Goal: Task Accomplishment & Management: Manage account settings

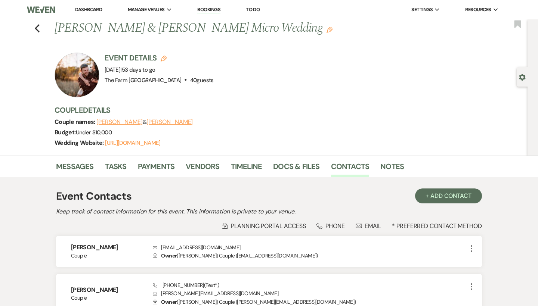
click at [43, 25] on div "Previous [PERSON_NAME] & [PERSON_NAME] Micro Wedding Edit Bookmark" at bounding box center [261, 32] width 531 height 26
click at [38, 27] on icon "Previous" at bounding box center [37, 28] width 6 height 9
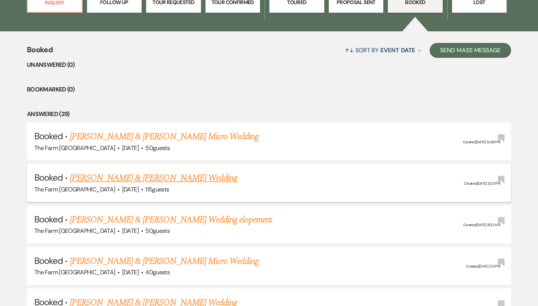
scroll to position [258, 0]
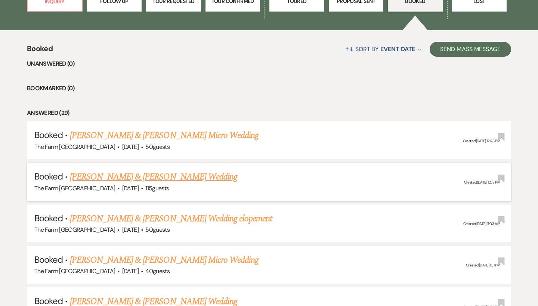
click at [139, 177] on link "[PERSON_NAME] & [PERSON_NAME] Wedding" at bounding box center [153, 176] width 167 height 13
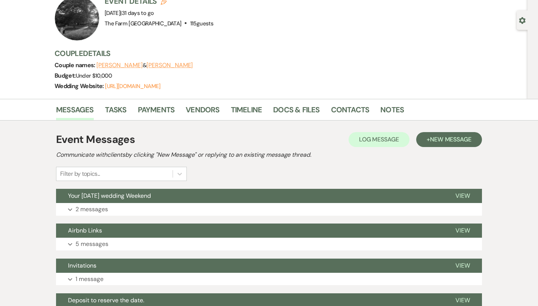
scroll to position [69, 0]
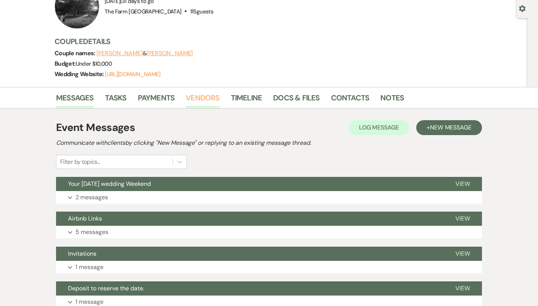
click at [207, 103] on link "Vendors" at bounding box center [203, 100] width 34 height 16
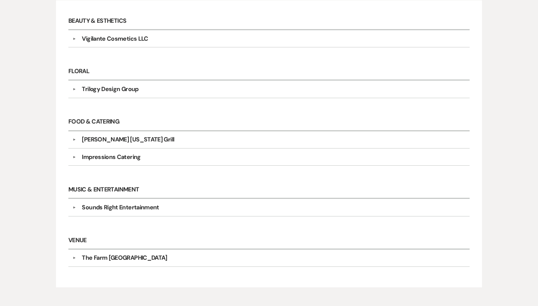
scroll to position [219, 0]
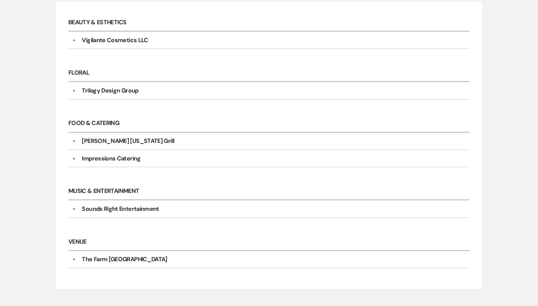
click at [73, 40] on button "▼" at bounding box center [73, 40] width 9 height 4
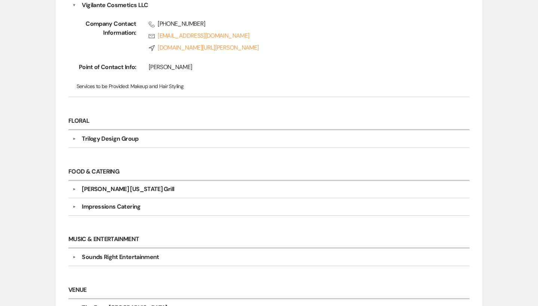
scroll to position [254, 0]
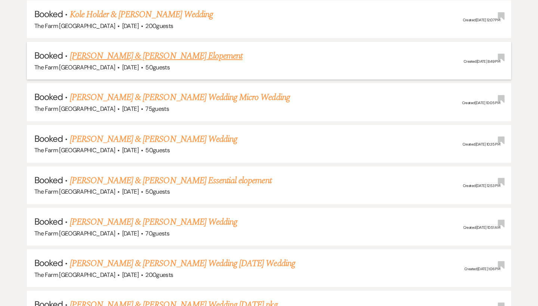
scroll to position [999, 0]
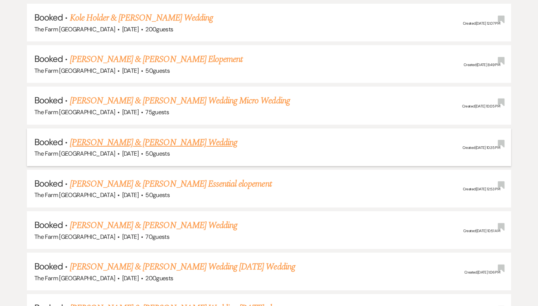
click at [122, 136] on link "[PERSON_NAME] & [PERSON_NAME] Wedding" at bounding box center [153, 142] width 167 height 13
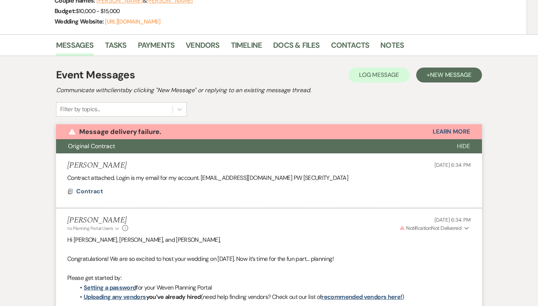
scroll to position [117, 0]
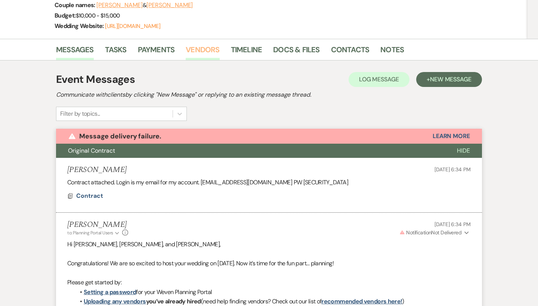
click at [202, 50] on link "Vendors" at bounding box center [203, 52] width 34 height 16
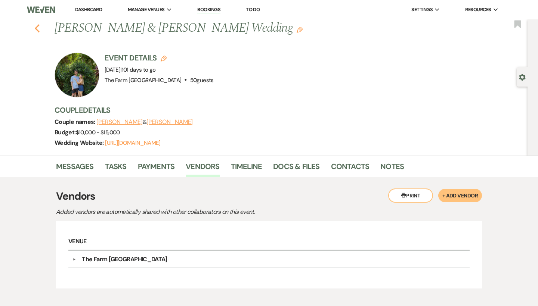
click at [35, 26] on icon "Previous" at bounding box center [37, 28] width 6 height 9
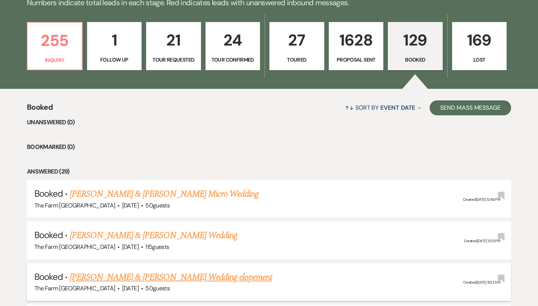
scroll to position [203, 0]
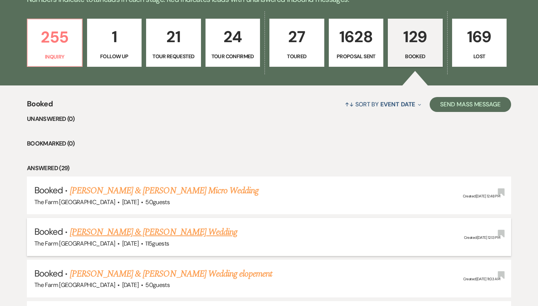
click at [151, 236] on h5 "Booked · [PERSON_NAME] & [PERSON_NAME] Wedding" at bounding box center [268, 232] width 469 height 13
click at [183, 233] on link "[PERSON_NAME] & [PERSON_NAME] Wedding" at bounding box center [153, 232] width 167 height 13
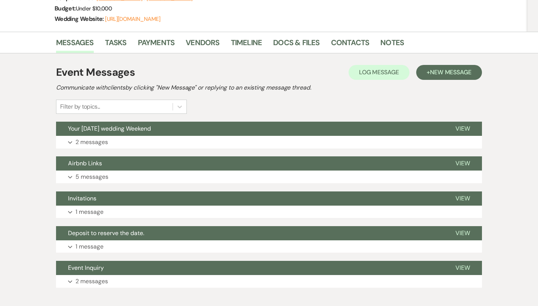
scroll to position [123, 0]
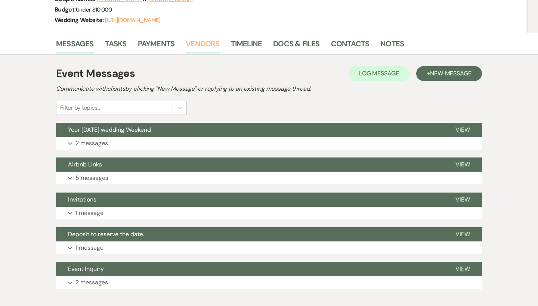
click at [201, 48] on link "Vendors" at bounding box center [203, 46] width 34 height 16
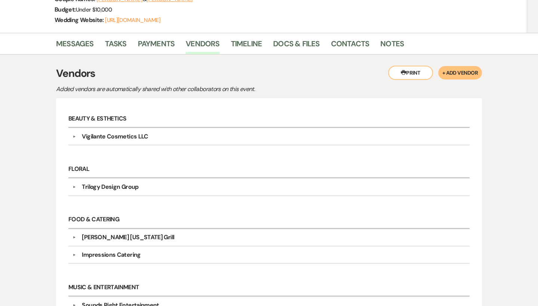
scroll to position [135, 0]
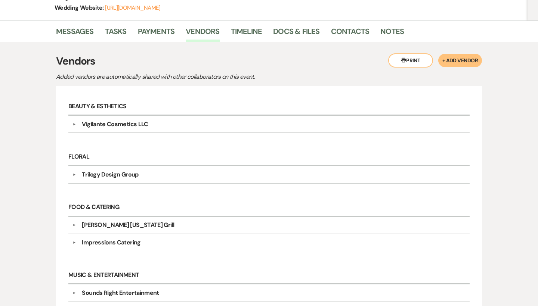
click at [75, 125] on button "▼" at bounding box center [73, 124] width 9 height 4
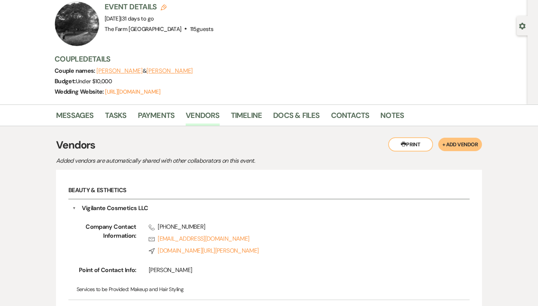
scroll to position [50, 0]
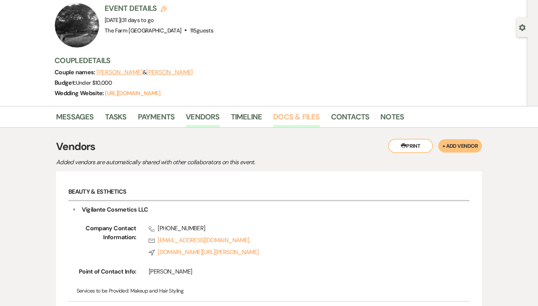
click at [286, 117] on link "Docs & Files" at bounding box center [296, 119] width 46 height 16
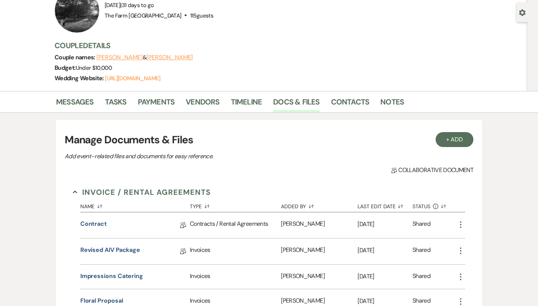
scroll to position [102, 0]
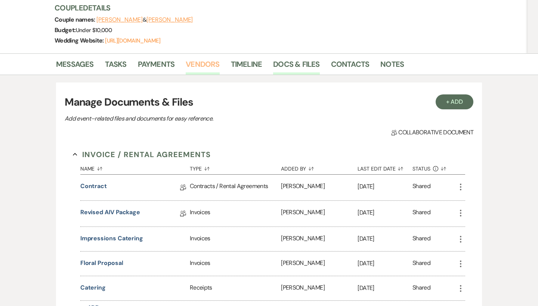
click at [199, 67] on link "Vendors" at bounding box center [203, 66] width 34 height 16
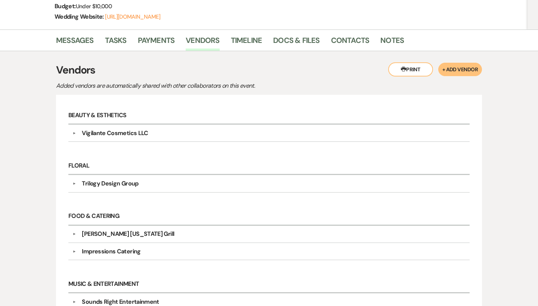
scroll to position [137, 0]
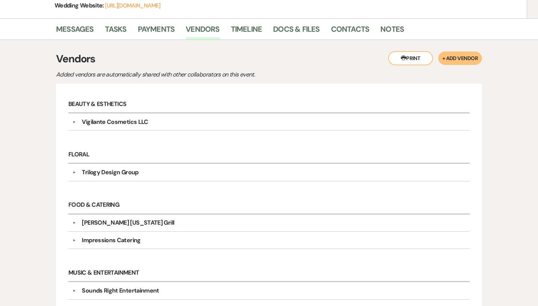
click at [120, 171] on div "Trilogy Design Group" at bounding box center [110, 172] width 56 height 9
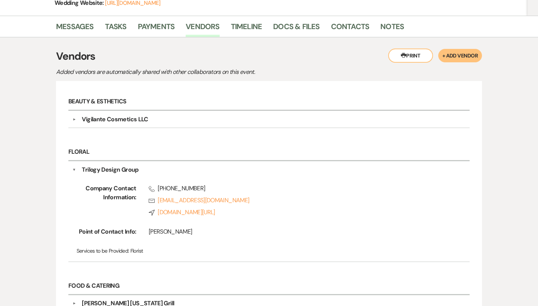
scroll to position [130, 0]
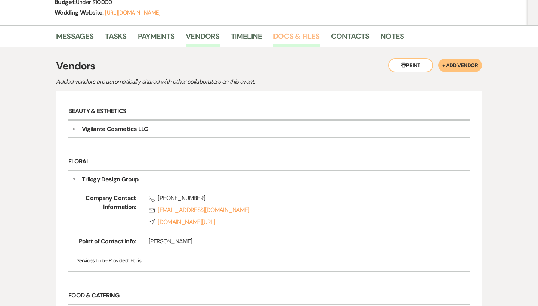
click at [298, 37] on link "Docs & Files" at bounding box center [296, 38] width 46 height 16
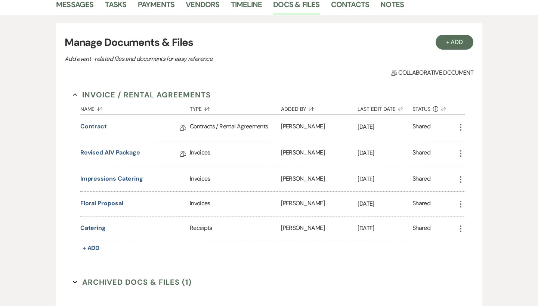
scroll to position [165, 0]
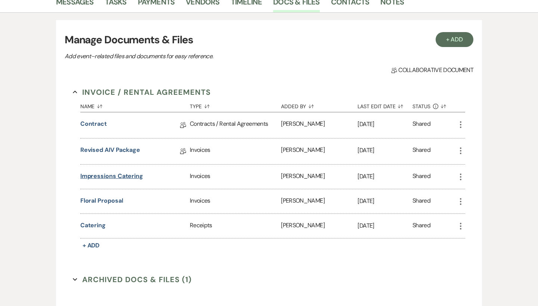
click at [110, 175] on button "Impressions Catering" at bounding box center [111, 176] width 63 height 9
click at [125, 177] on button "Impressions Catering" at bounding box center [111, 176] width 63 height 9
click at [123, 178] on button "Impressions Catering" at bounding box center [111, 176] width 63 height 9
click at [119, 175] on button "Impressions Catering" at bounding box center [111, 176] width 63 height 9
click at [460, 173] on icon "More" at bounding box center [460, 177] width 9 height 9
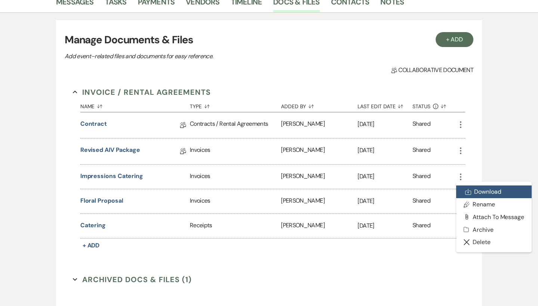
click at [483, 193] on link "Download Download" at bounding box center [493, 192] width 75 height 13
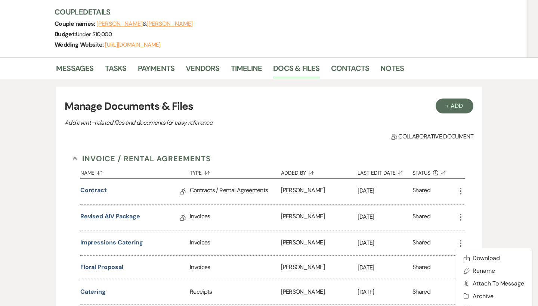
scroll to position [94, 0]
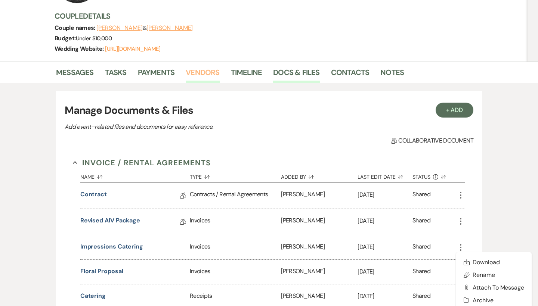
click at [192, 73] on link "Vendors" at bounding box center [203, 74] width 34 height 16
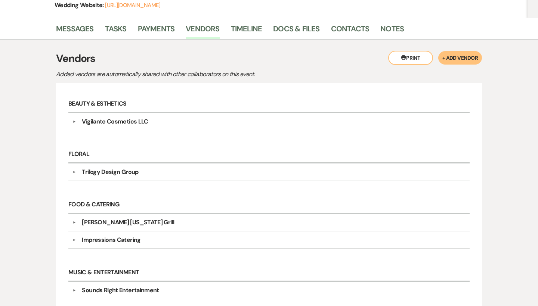
scroll to position [160, 0]
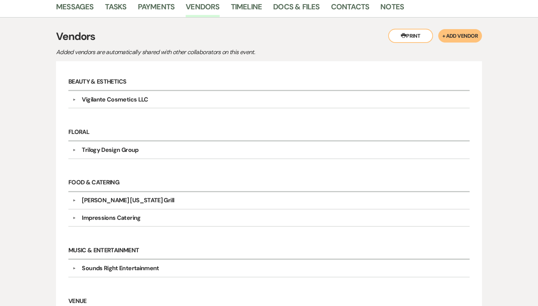
click at [90, 150] on div "Trilogy Design Group" at bounding box center [110, 150] width 56 height 9
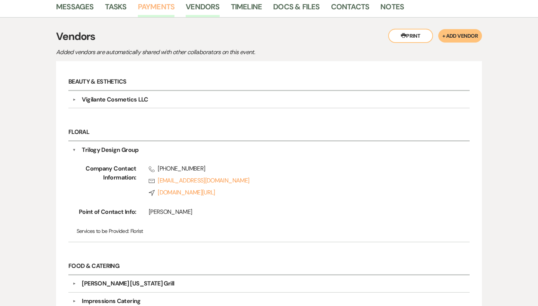
click at [165, 8] on link "Payments" at bounding box center [156, 9] width 37 height 16
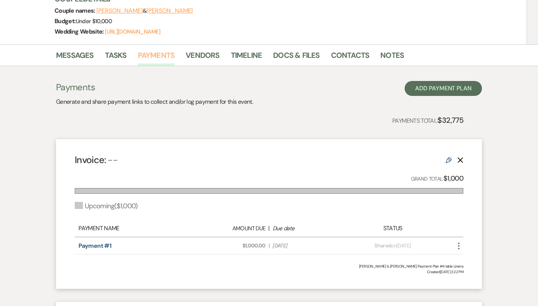
scroll to position [107, 0]
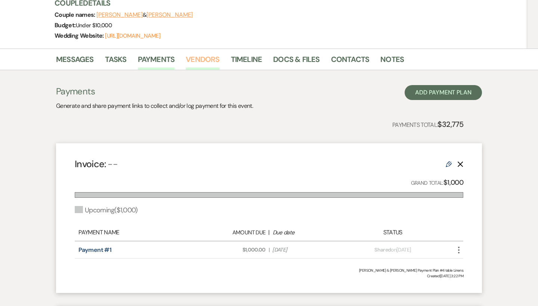
click at [205, 55] on link "Vendors" at bounding box center [203, 61] width 34 height 16
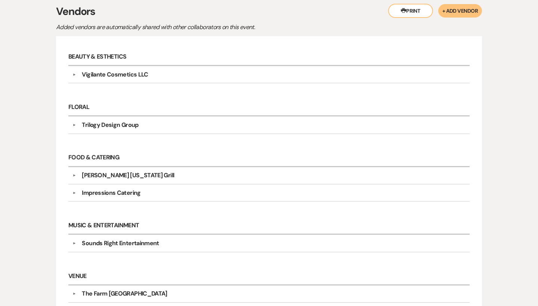
scroll to position [185, 0]
click at [118, 243] on div "Sounds Right Entertainment" at bounding box center [120, 243] width 77 height 9
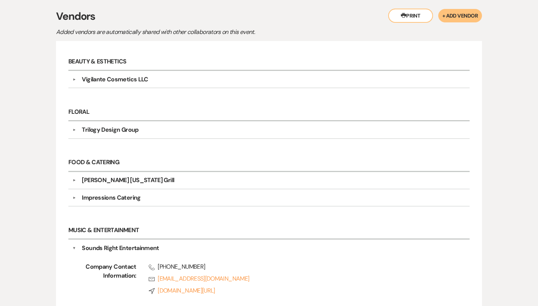
scroll to position [157, 0]
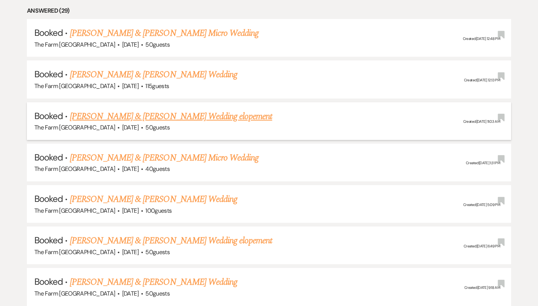
scroll to position [364, 0]
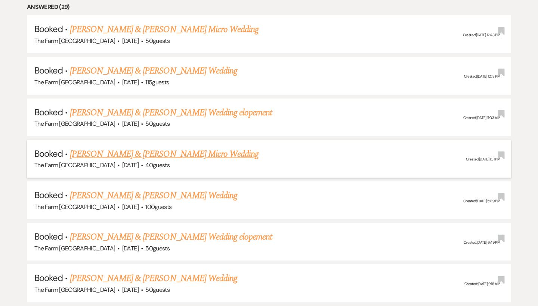
click at [121, 153] on link "[PERSON_NAME] & [PERSON_NAME] Micro Wedding" at bounding box center [164, 154] width 189 height 13
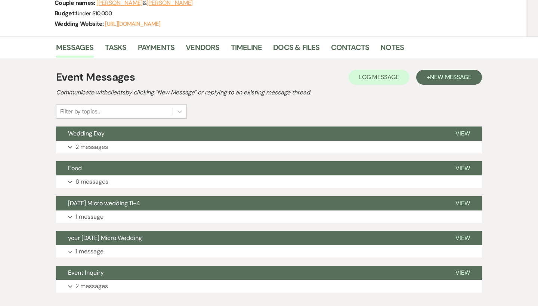
scroll to position [119, 0]
click at [350, 46] on link "Contacts" at bounding box center [350, 49] width 38 height 16
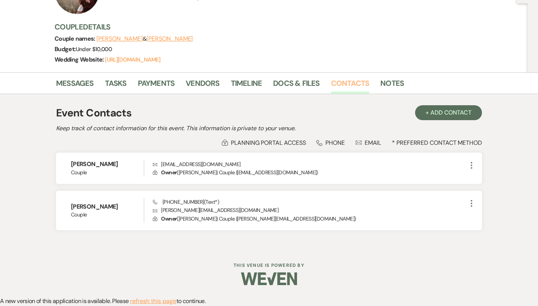
scroll to position [82, 0]
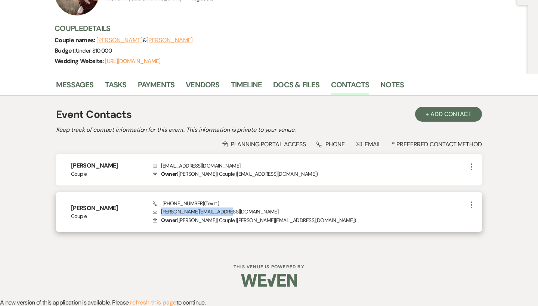
drag, startPoint x: 226, startPoint y: 210, endPoint x: 160, endPoint y: 214, distance: 65.8
click at [160, 214] on p "Envelope [PERSON_NAME][EMAIL_ADDRESS][DOMAIN_NAME]" at bounding box center [310, 212] width 314 height 8
drag, startPoint x: 224, startPoint y: 212, endPoint x: 162, endPoint y: 210, distance: 61.3
click at [162, 210] on p "Envelope [PERSON_NAME][EMAIL_ADDRESS][DOMAIN_NAME]" at bounding box center [310, 212] width 314 height 8
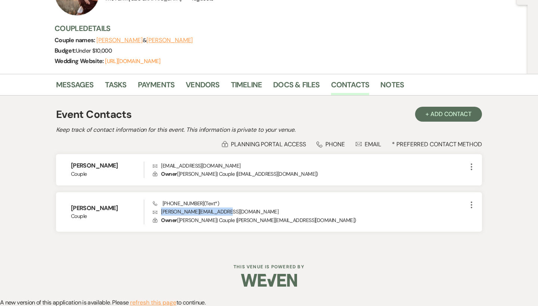
copy p "[PERSON_NAME][EMAIL_ADDRESS][DOMAIN_NAME]"
click at [210, 88] on link "Vendors" at bounding box center [203, 87] width 34 height 16
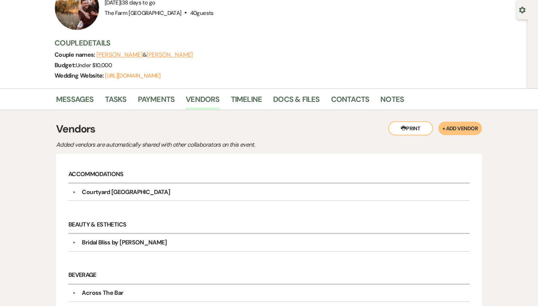
scroll to position [24, 0]
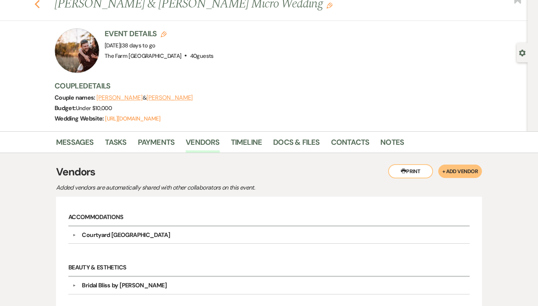
click at [39, 2] on icon "Previous" at bounding box center [37, 4] width 6 height 9
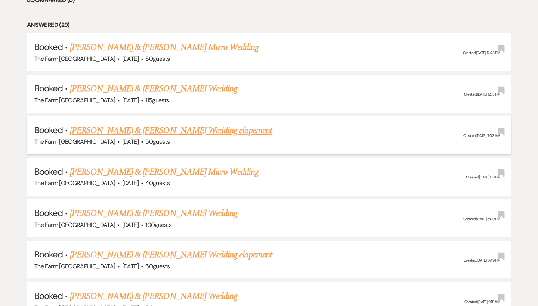
scroll to position [346, 0]
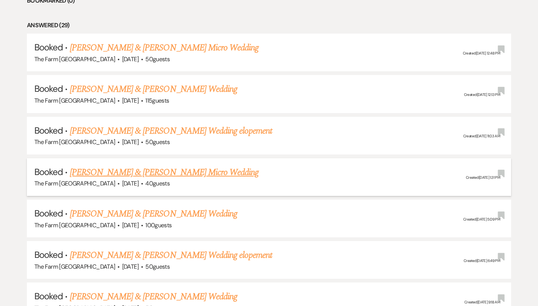
click at [133, 172] on link "[PERSON_NAME] & [PERSON_NAME] Micro Wedding" at bounding box center [164, 172] width 189 height 13
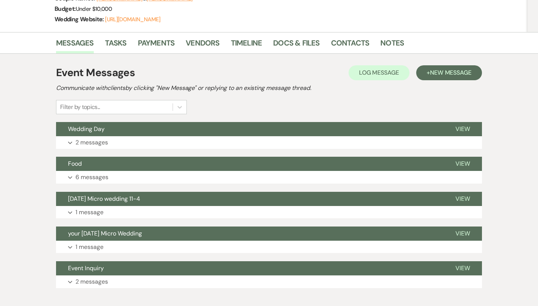
scroll to position [108, 0]
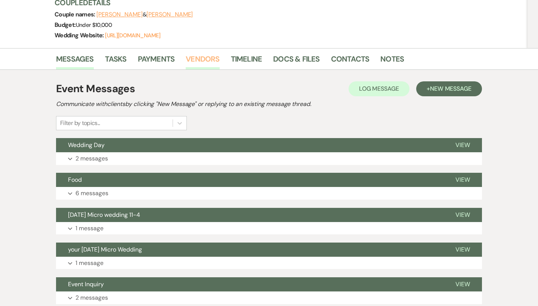
click at [207, 57] on link "Vendors" at bounding box center [203, 61] width 34 height 16
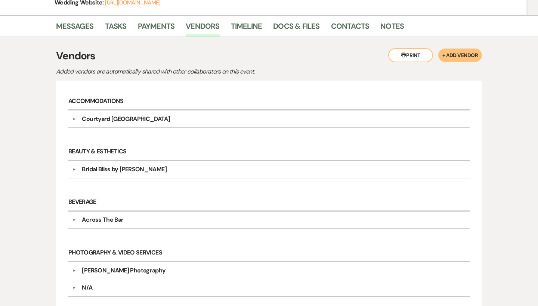
scroll to position [130, 0]
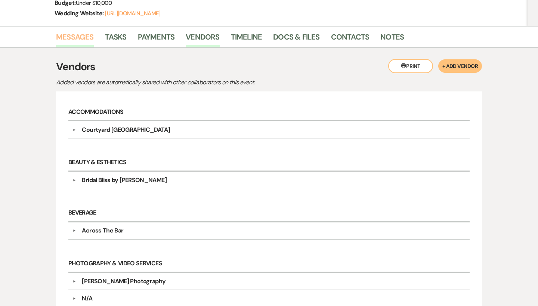
click at [77, 39] on link "Messages" at bounding box center [75, 39] width 38 height 16
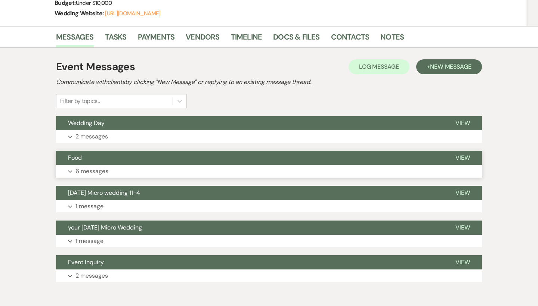
click at [72, 168] on button "Expand 6 messages" at bounding box center [269, 171] width 426 height 13
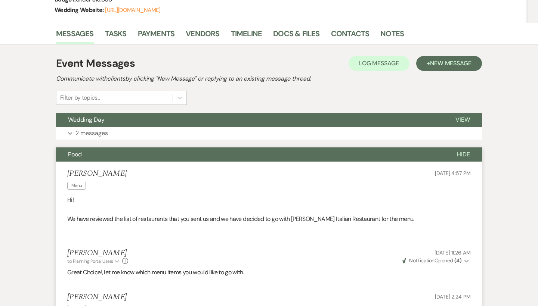
scroll to position [130, 0]
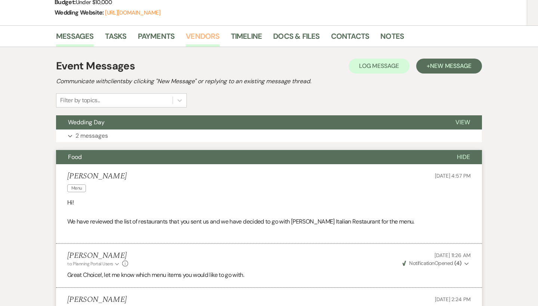
click at [200, 36] on link "Vendors" at bounding box center [203, 38] width 34 height 16
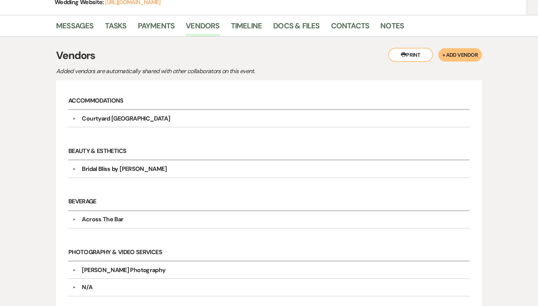
scroll to position [137, 0]
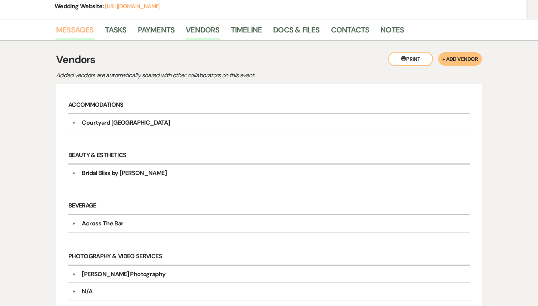
click at [84, 32] on link "Messages" at bounding box center [75, 32] width 38 height 16
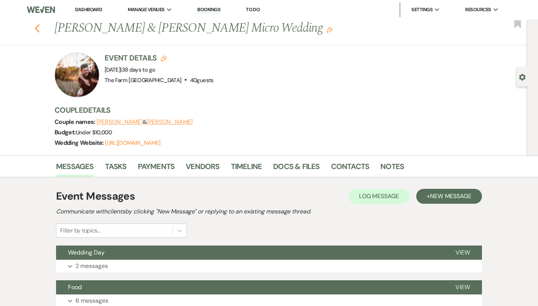
click at [40, 26] on icon "Previous" at bounding box center [37, 28] width 6 height 9
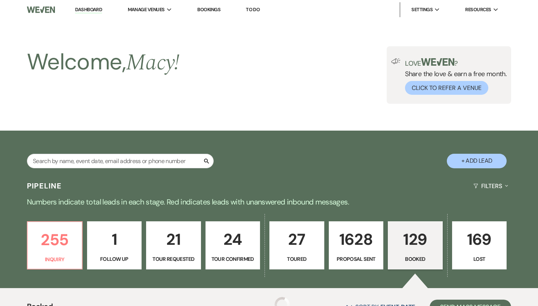
scroll to position [346, 0]
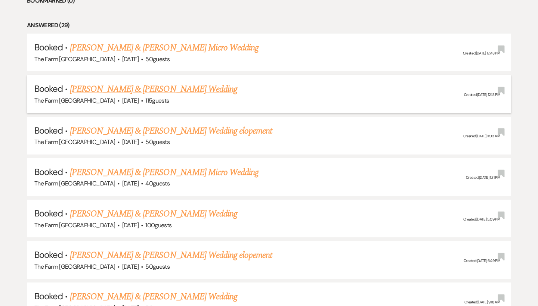
click at [137, 85] on link "[PERSON_NAME] & [PERSON_NAME] Wedding" at bounding box center [153, 89] width 167 height 13
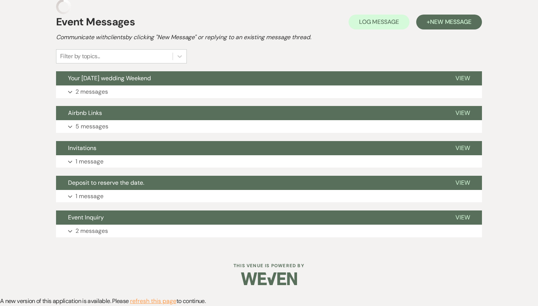
scroll to position [173, 0]
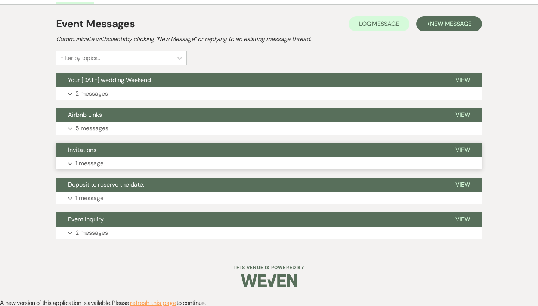
click at [89, 159] on p "1 message" at bounding box center [89, 164] width 28 height 10
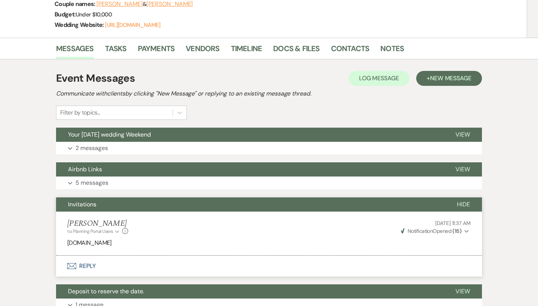
scroll to position [95, 0]
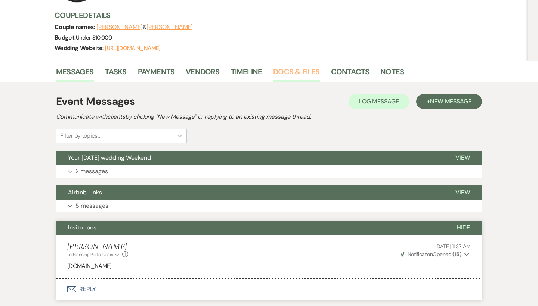
click at [301, 74] on link "Docs & Files" at bounding box center [296, 74] width 46 height 16
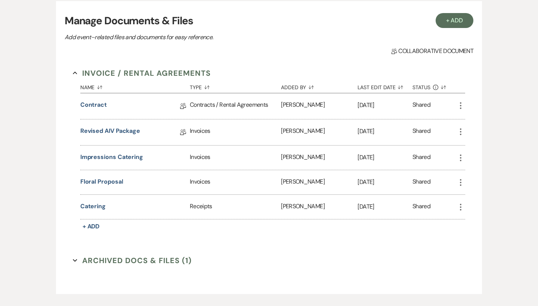
scroll to position [184, 0]
click at [97, 103] on link "Contract" at bounding box center [93, 106] width 27 height 12
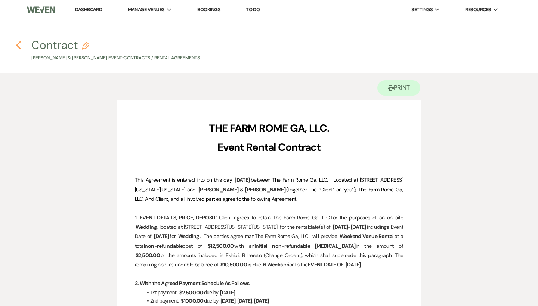
click at [19, 44] on icon "Previous" at bounding box center [19, 45] width 6 height 9
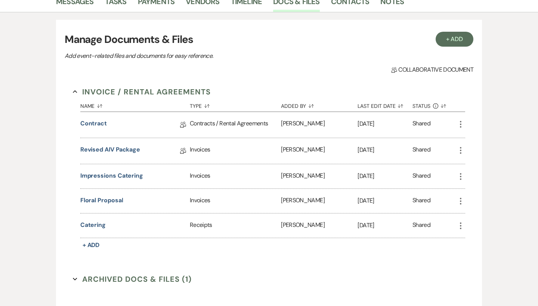
scroll to position [165, 0]
